Goal: Task Accomplishment & Management: Manage account settings

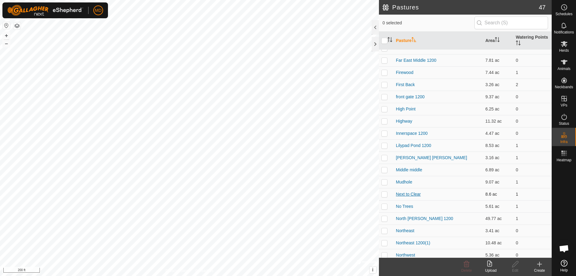
scroll to position [152, 0]
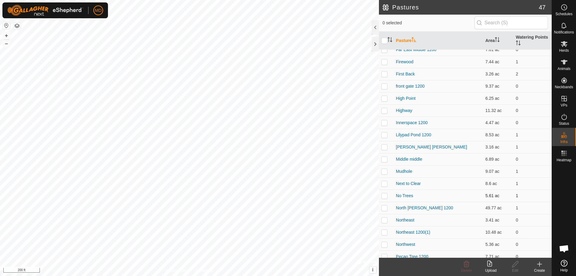
click at [383, 196] on p-checkbox at bounding box center [384, 195] width 6 height 5
checkbox input "true"
click at [538, 262] on icon at bounding box center [538, 263] width 7 height 7
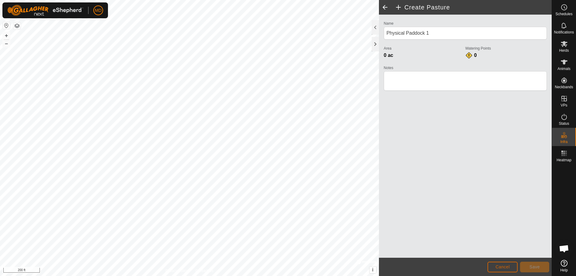
click at [504, 266] on span "Cancel" at bounding box center [502, 266] width 14 height 5
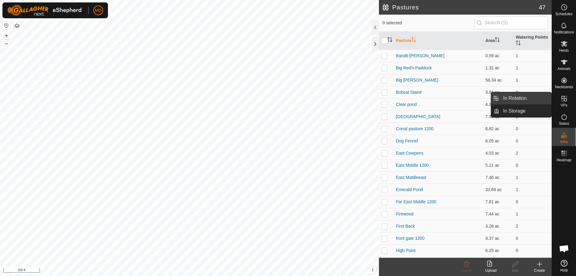
click at [525, 96] on link "In Rotation" at bounding box center [525, 98] width 52 height 12
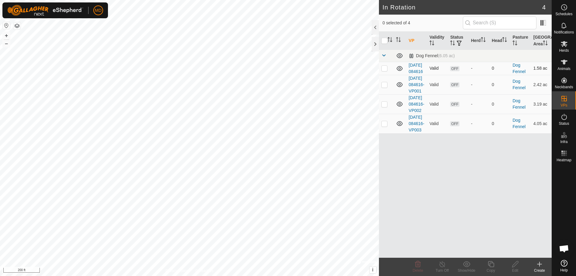
click at [401, 70] on icon at bounding box center [399, 68] width 7 height 7
click at [383, 70] on p-checkbox at bounding box center [384, 68] width 6 height 5
checkbox input "true"
click at [382, 87] on p-checkbox at bounding box center [384, 84] width 6 height 5
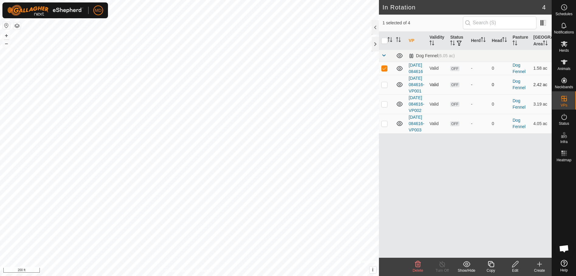
checkbox input "true"
click at [383, 106] on p-checkbox at bounding box center [384, 103] width 6 height 5
checkbox input "true"
click at [385, 126] on p-checkbox at bounding box center [384, 123] width 6 height 5
checkbox input "true"
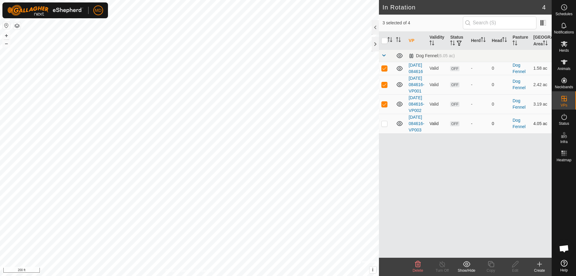
checkbox input "true"
click at [385, 126] on p-checkbox at bounding box center [384, 123] width 6 height 5
checkbox input "false"
drag, startPoint x: 383, startPoint y: 117, endPoint x: 386, endPoint y: 101, distance: 16.4
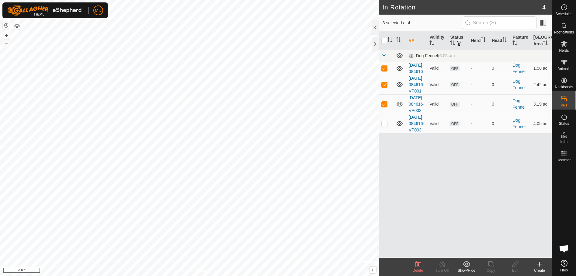
click at [383, 114] on td at bounding box center [386, 103] width 15 height 19
checkbox input "false"
drag, startPoint x: 383, startPoint y: 90, endPoint x: 384, endPoint y: 77, distance: 13.1
click at [383, 88] on td at bounding box center [386, 84] width 15 height 19
checkbox input "false"
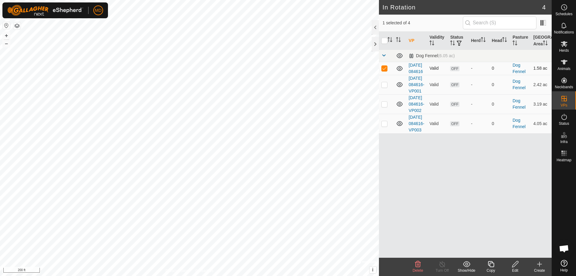
click at [383, 69] on p-checkbox at bounding box center [384, 68] width 6 height 5
checkbox input "false"
click at [385, 40] on input "checkbox" at bounding box center [384, 41] width 6 height 6
checkbox input "true"
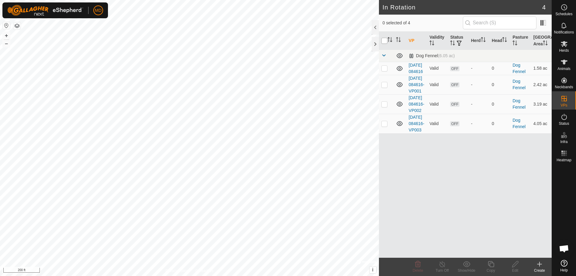
checkbox input "true"
click at [415, 264] on icon at bounding box center [418, 264] width 6 height 6
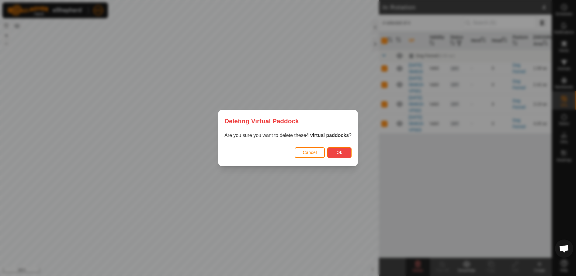
click at [337, 148] on button "Ok" at bounding box center [339, 152] width 24 height 11
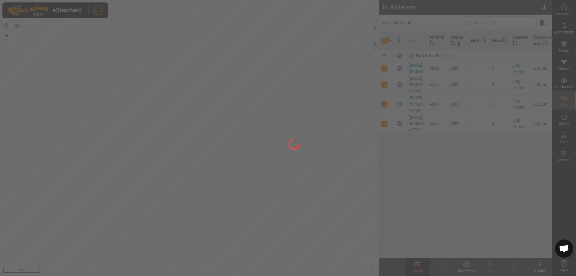
checkbox input "false"
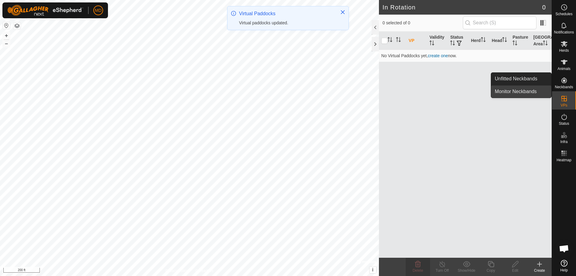
click at [521, 97] on link "Monitor Neckbands" at bounding box center [521, 91] width 60 height 12
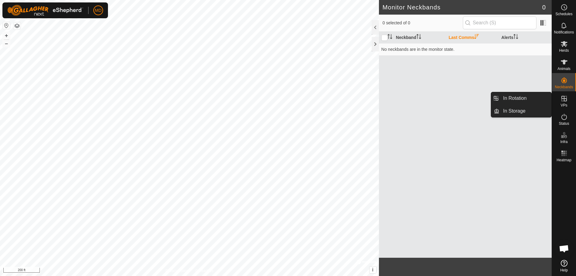
click at [562, 100] on icon at bounding box center [563, 98] width 7 height 7
click at [506, 95] on link "In Rotation" at bounding box center [525, 98] width 52 height 12
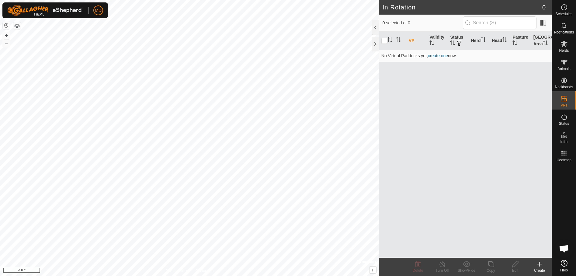
click at [539, 264] on icon at bounding box center [539, 264] width 0 height 4
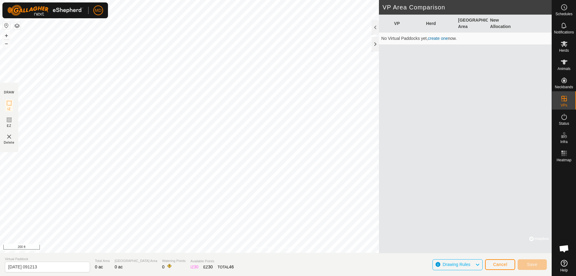
click at [436, 37] on link "create one" at bounding box center [438, 38] width 20 height 5
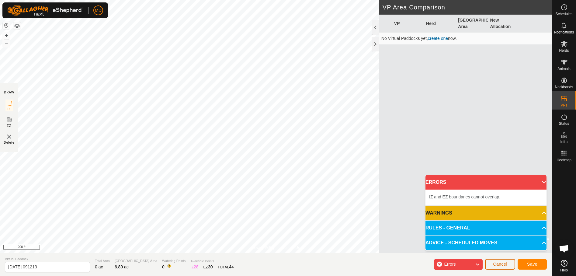
click at [497, 262] on span "Cancel" at bounding box center [500, 263] width 14 height 5
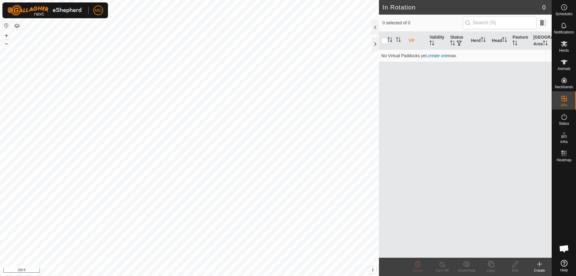
click at [538, 265] on icon at bounding box center [538, 263] width 7 height 7
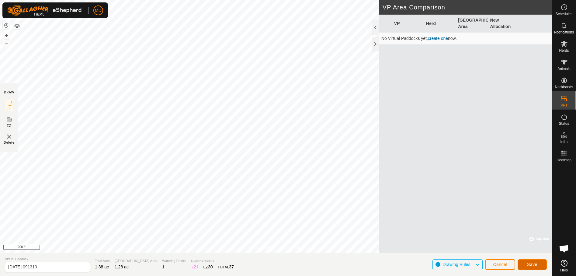
click at [532, 262] on span "Save" at bounding box center [532, 264] width 10 height 5
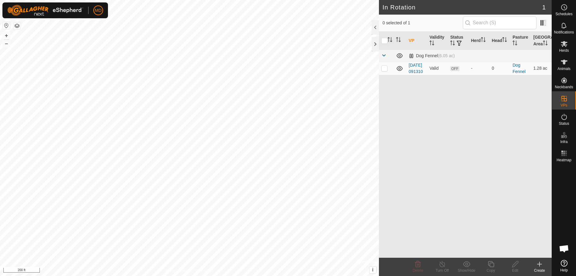
click at [540, 265] on icon at bounding box center [538, 263] width 7 height 7
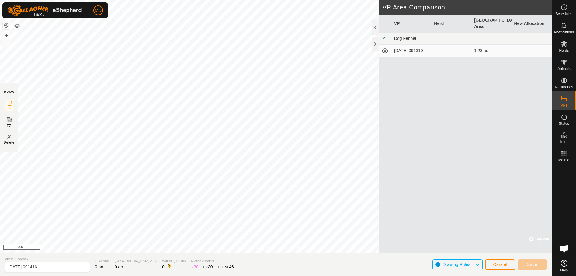
click at [480, 45] on td "1.28 ac" at bounding box center [491, 51] width 40 height 12
click at [497, 263] on span "Cancel" at bounding box center [500, 264] width 14 height 5
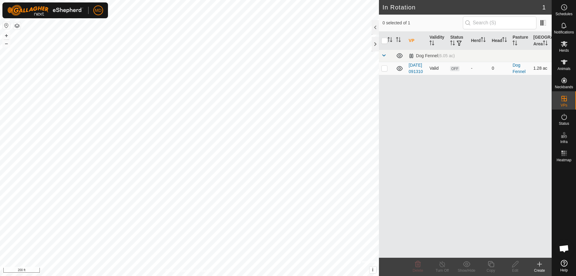
click at [452, 71] on span "OFF" at bounding box center [454, 68] width 9 height 5
click at [412, 72] on link "[DATE] 091310" at bounding box center [415, 68] width 14 height 11
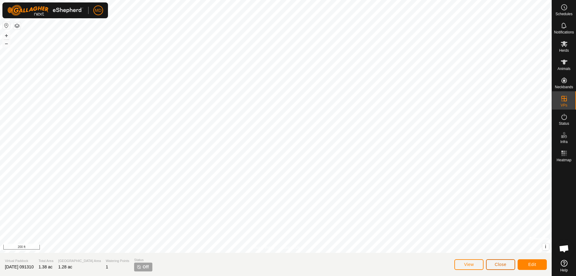
click at [499, 263] on span "Close" at bounding box center [500, 264] width 12 height 5
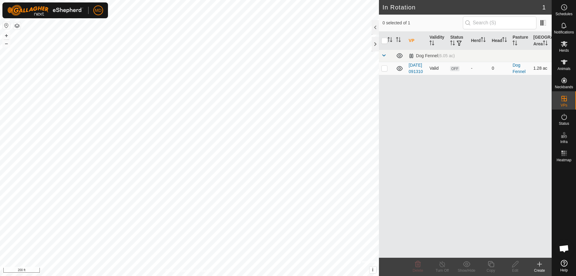
click at [457, 68] on td "OFF" at bounding box center [457, 68] width 21 height 13
click at [460, 72] on td "OFF" at bounding box center [457, 68] width 21 height 13
click at [490, 69] on td "0" at bounding box center [499, 68] width 21 height 13
click at [385, 70] on p-checkbox at bounding box center [384, 68] width 6 height 5
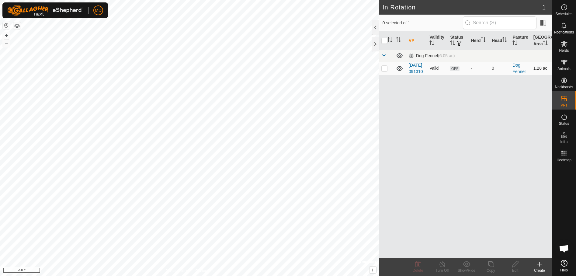
checkbox input "true"
click at [490, 265] on icon at bounding box center [491, 263] width 8 height 7
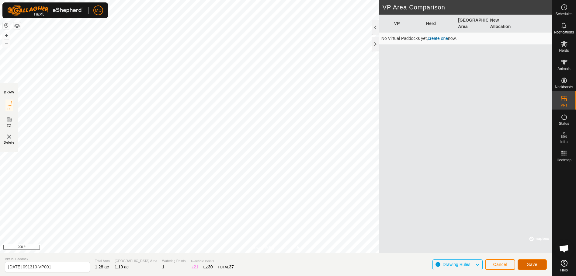
click at [534, 262] on span "Save" at bounding box center [532, 264] width 10 height 5
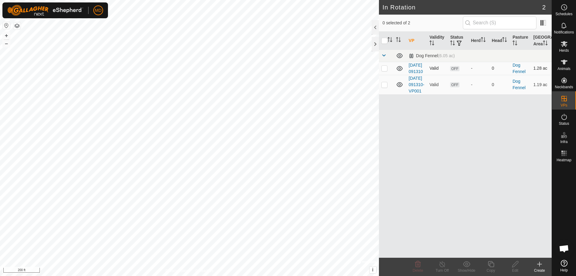
click at [383, 70] on p-checkbox at bounding box center [384, 68] width 6 height 5
checkbox input "true"
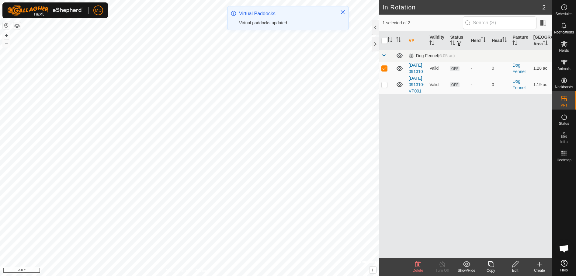
click at [419, 266] on icon at bounding box center [417, 263] width 7 height 7
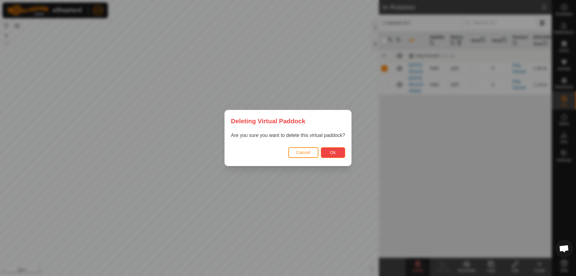
click at [330, 150] on span "Ok" at bounding box center [333, 152] width 6 height 5
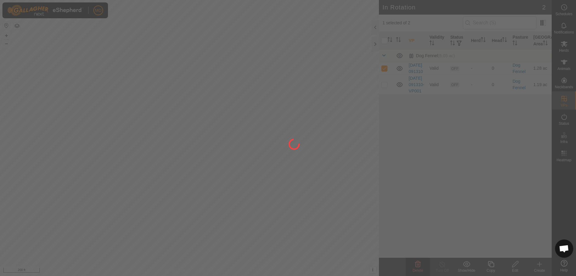
checkbox input "false"
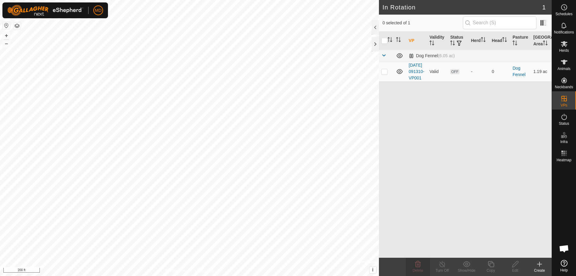
click at [541, 266] on icon at bounding box center [538, 263] width 7 height 7
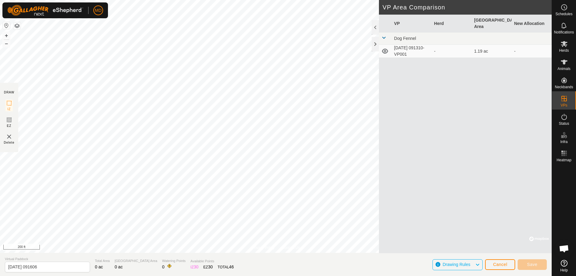
click at [450, 48] on div "-" at bounding box center [451, 51] width 35 height 6
